Goal: Task Accomplishment & Management: Manage account settings

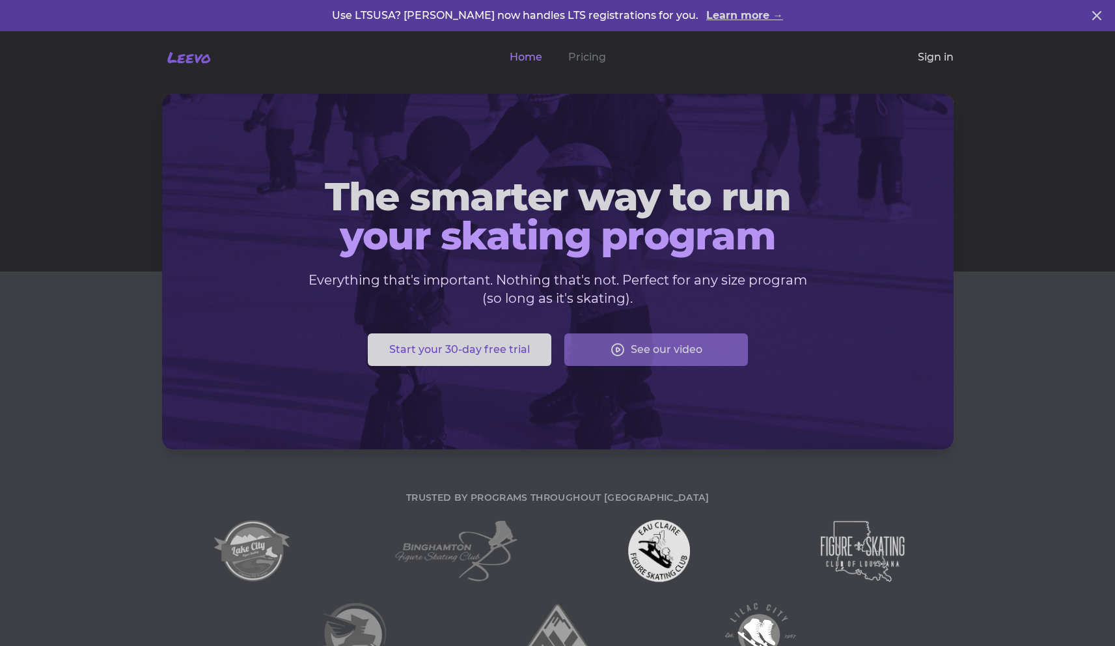
click at [938, 56] on link "Sign in" at bounding box center [936, 57] width 36 height 16
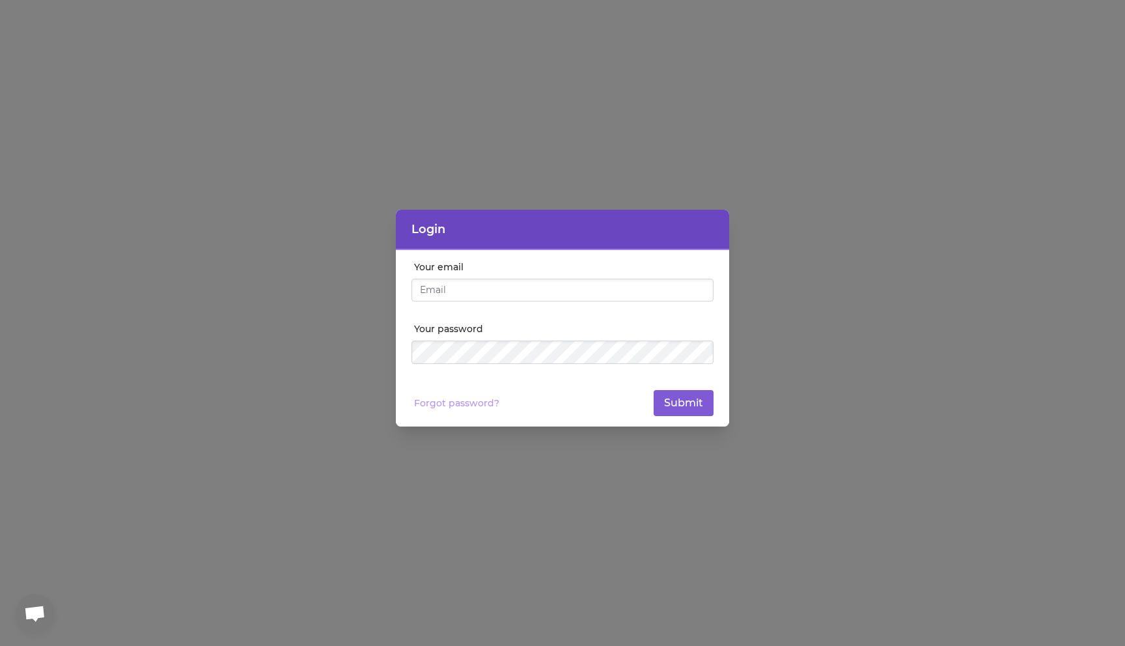
click at [449, 404] on link "Forgot password?" at bounding box center [456, 403] width 85 height 13
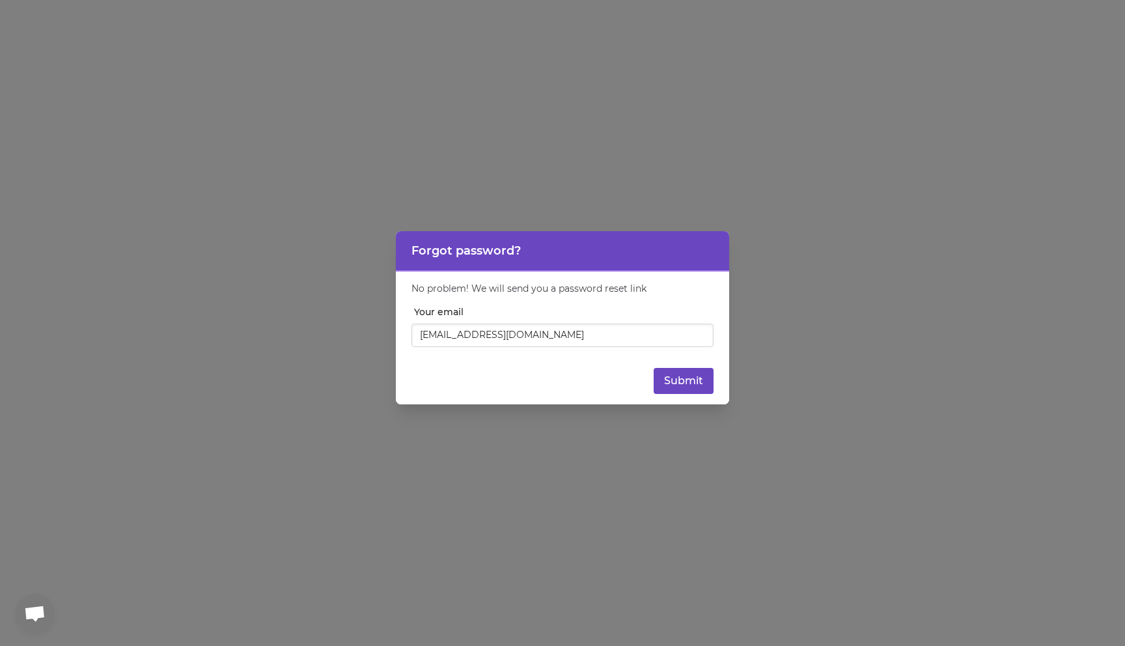
type input "[EMAIL_ADDRESS][DOMAIN_NAME]"
click at [683, 376] on button "Submit" at bounding box center [684, 381] width 60 height 26
